Goal: Obtain resource: Download file/media

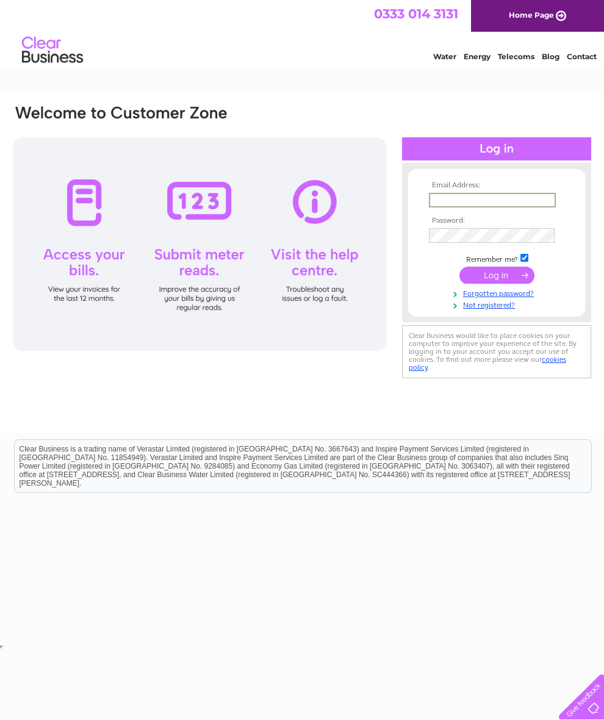
type input "Barnakill@me.com"
click at [497, 280] on input "submit" at bounding box center [497, 275] width 75 height 17
click at [508, 281] on input "submit" at bounding box center [497, 274] width 75 height 17
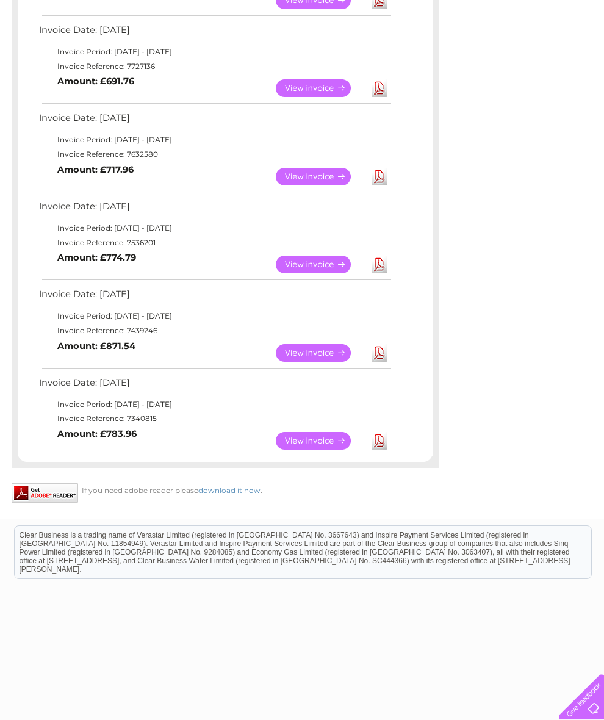
scroll to position [560, 0]
click at [345, 450] on link "View" at bounding box center [321, 441] width 90 height 18
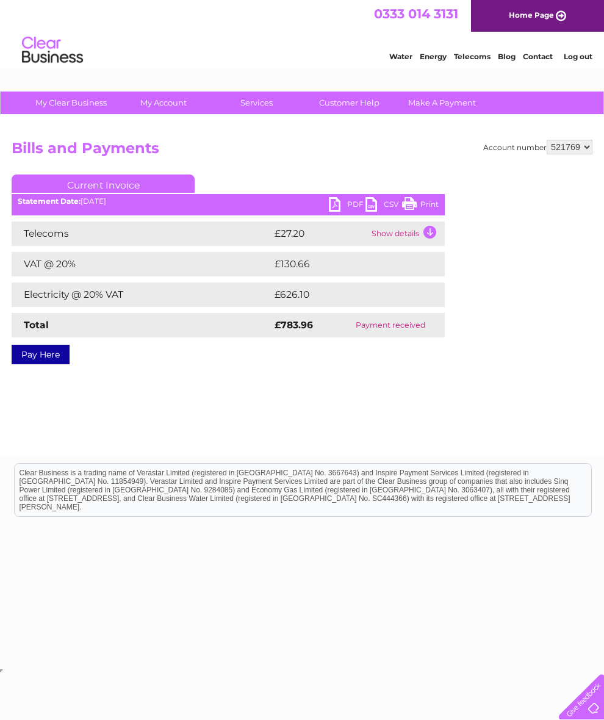
click at [341, 206] on link "PDF" at bounding box center [347, 206] width 37 height 18
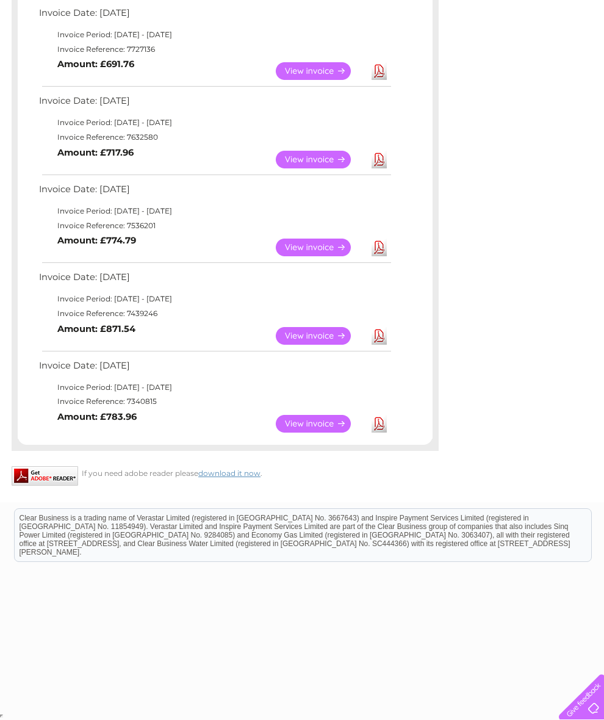
click at [328, 330] on link "View" at bounding box center [321, 336] width 90 height 18
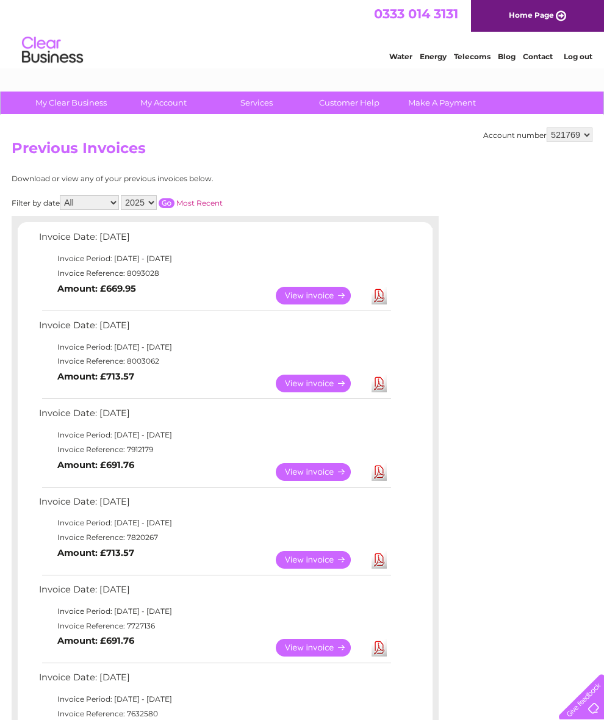
scroll to position [612, 0]
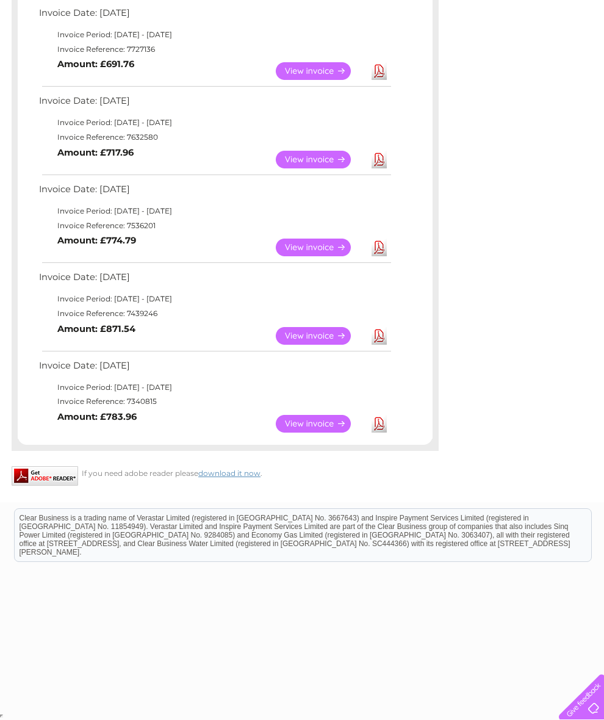
click at [338, 239] on link "View" at bounding box center [321, 248] width 90 height 18
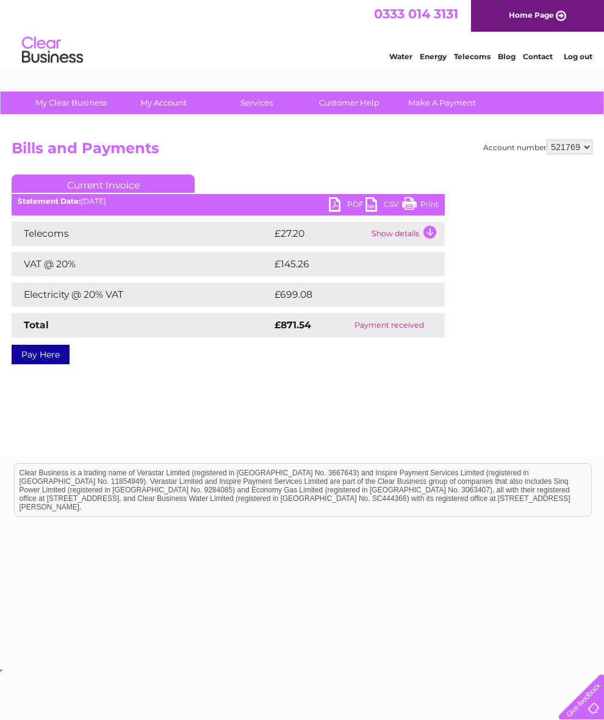
click at [349, 200] on link "PDF" at bounding box center [347, 206] width 37 height 18
click at [349, 203] on link "PDF" at bounding box center [347, 206] width 37 height 18
